Goal: Task Accomplishment & Management: Use online tool/utility

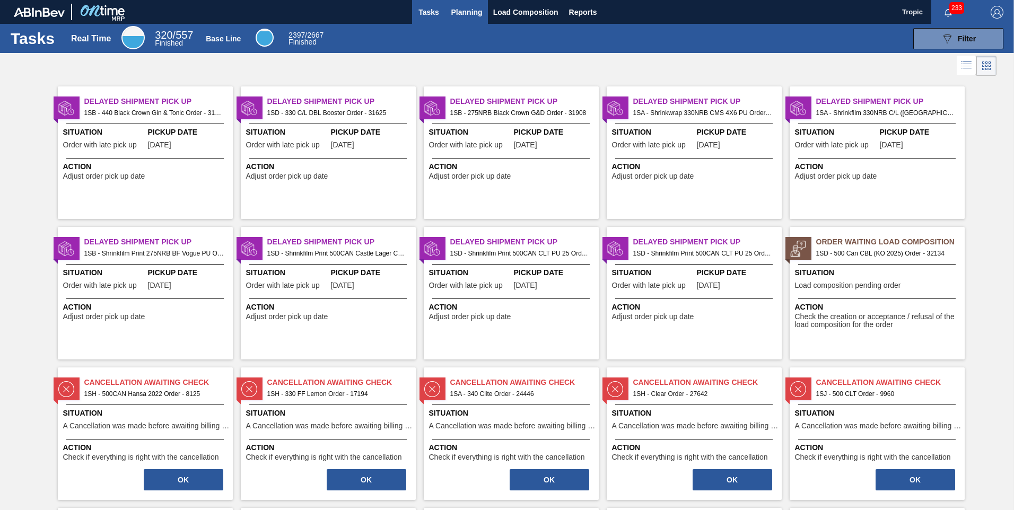
click at [460, 12] on span "Planning" at bounding box center [466, 12] width 31 height 13
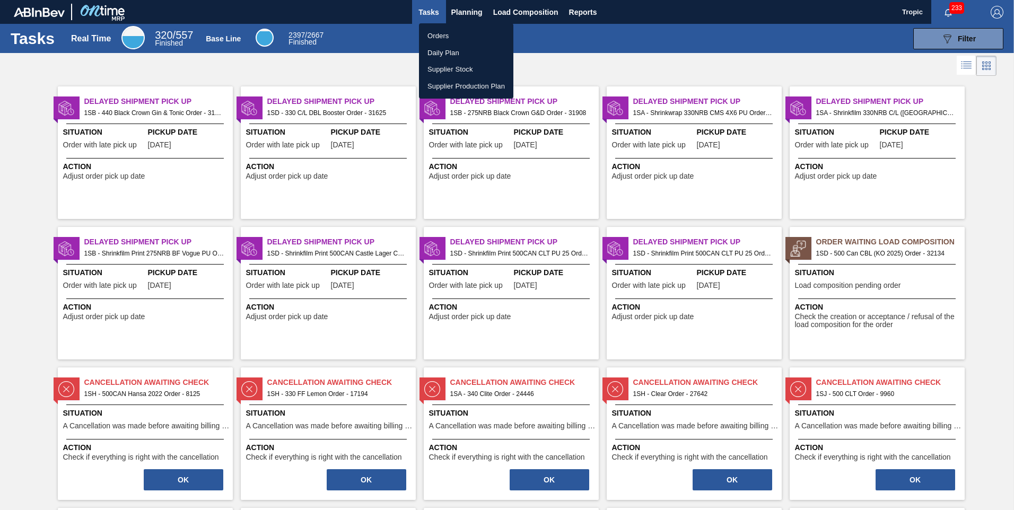
click at [444, 37] on li "Orders" at bounding box center [466, 36] width 94 height 17
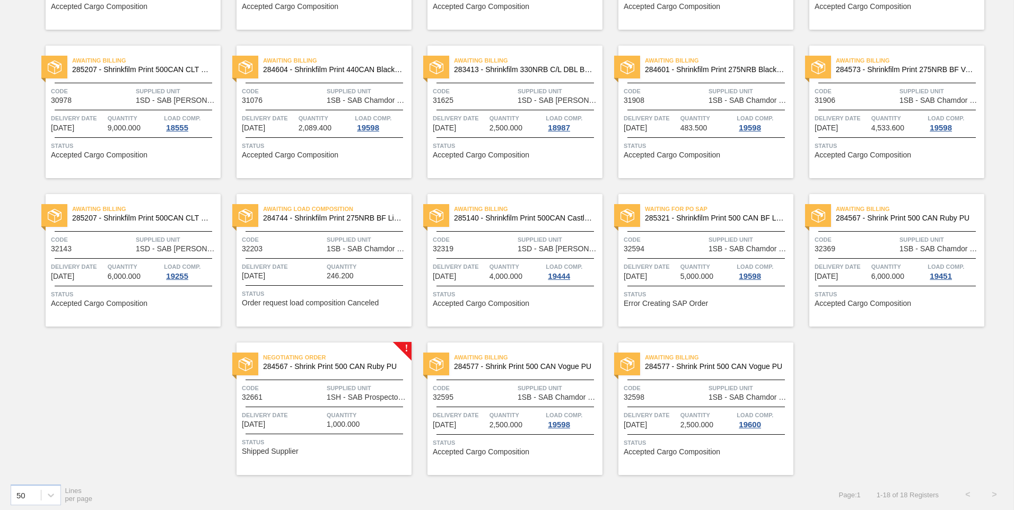
scroll to position [204, 0]
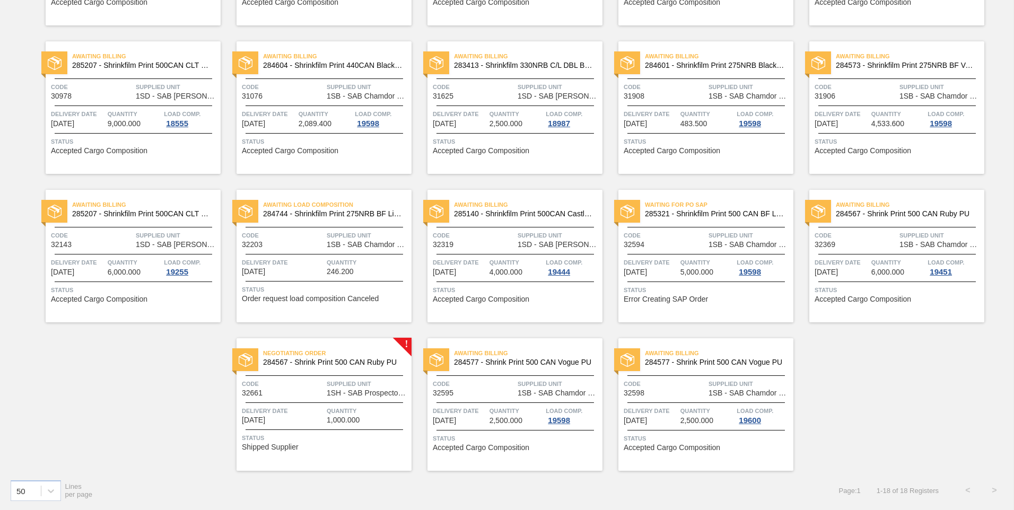
click at [358, 372] on div "Negotiating Order 284567 - Shrink Print 500 CAN Ruby PU Code 32661 Supplied Uni…" at bounding box center [323, 404] width 175 height 133
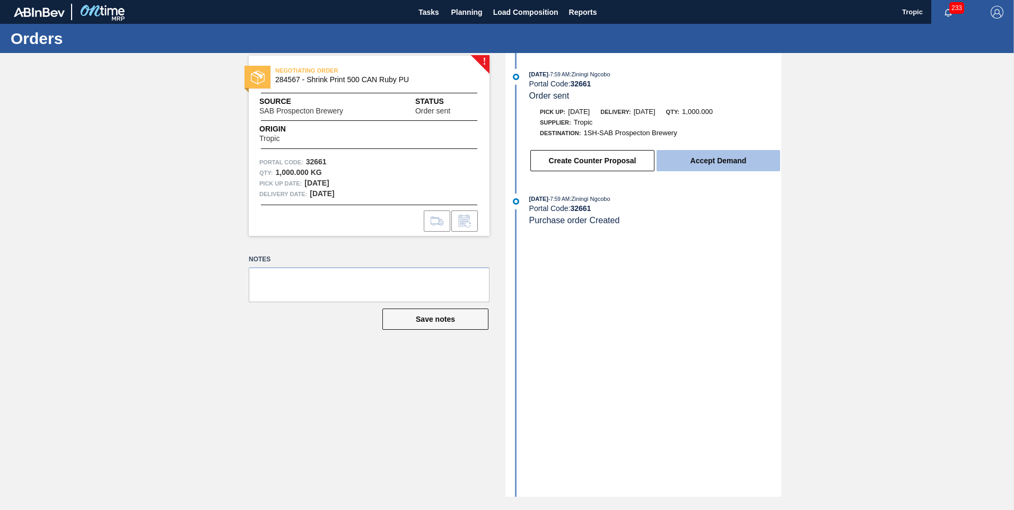
click at [671, 162] on button "Accept Demand" at bounding box center [718, 160] width 124 height 21
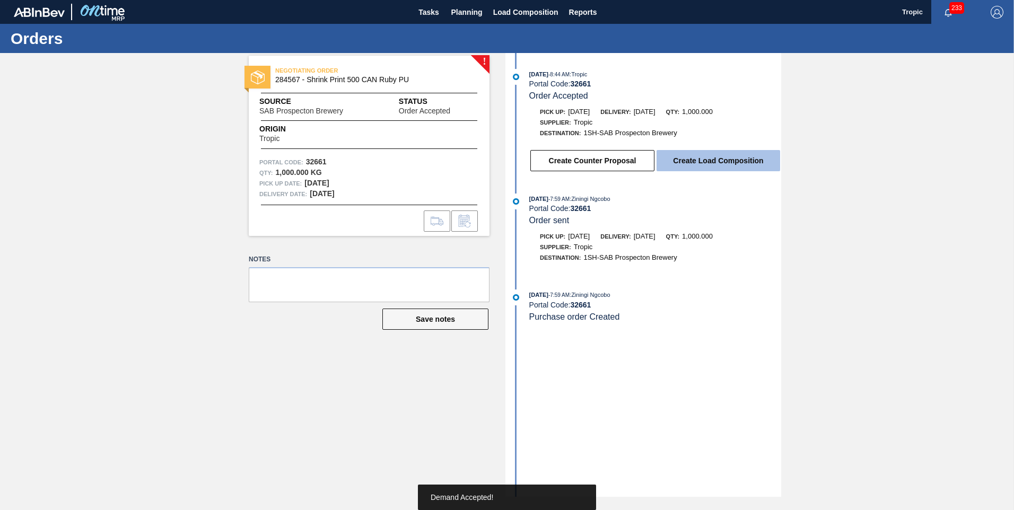
click at [707, 159] on button "Create Load Composition" at bounding box center [718, 160] width 124 height 21
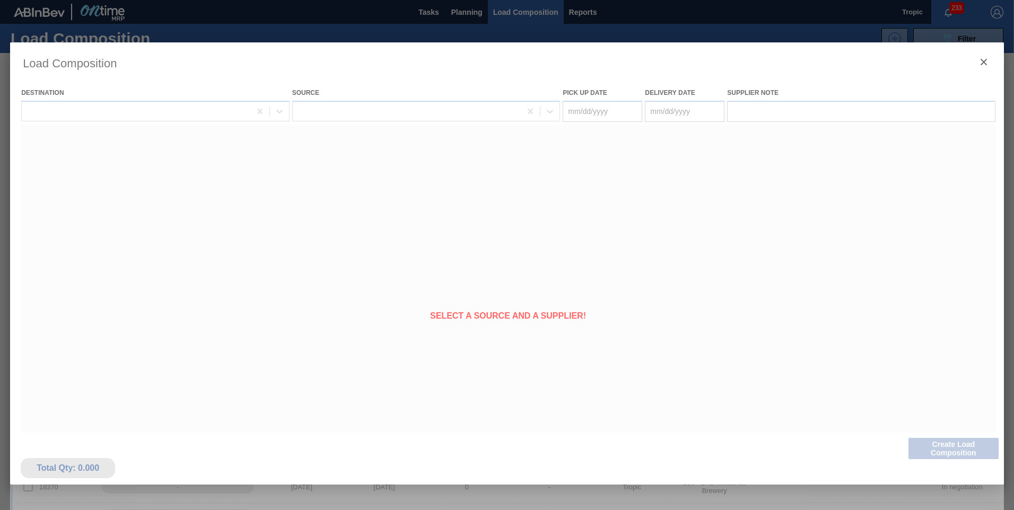
type Date "[DATE]"
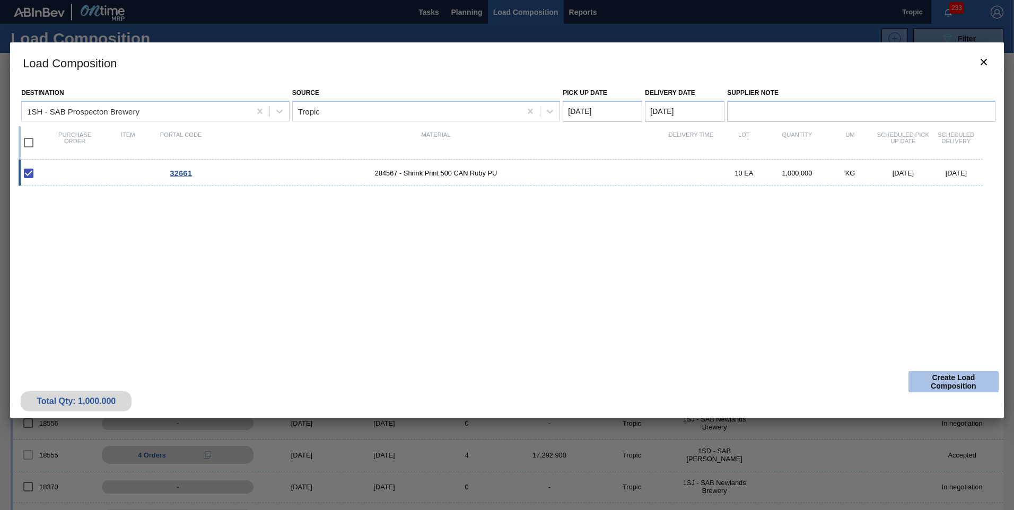
click at [927, 380] on button "Create Load Composition" at bounding box center [953, 381] width 90 height 21
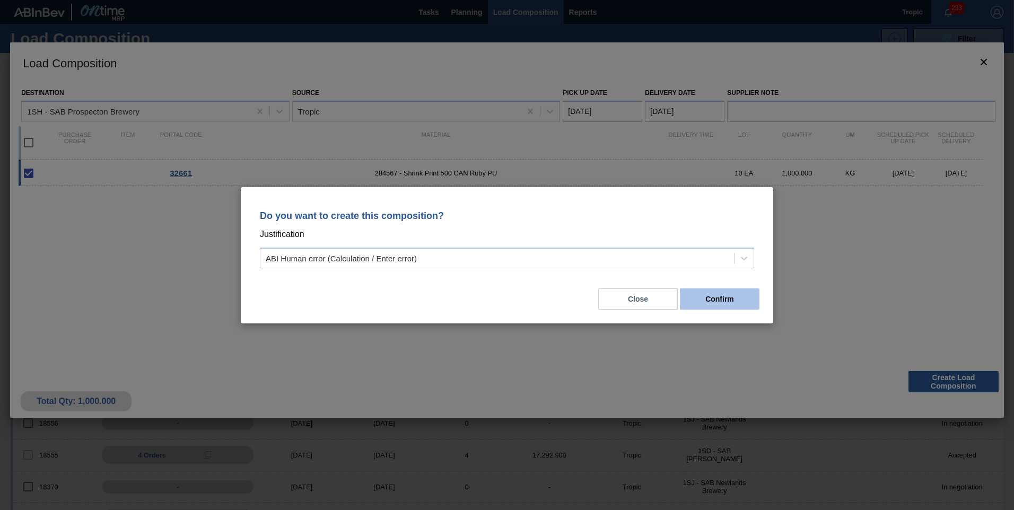
click at [737, 301] on button "Confirm" at bounding box center [720, 298] width 80 height 21
